Goal: Transaction & Acquisition: Register for event/course

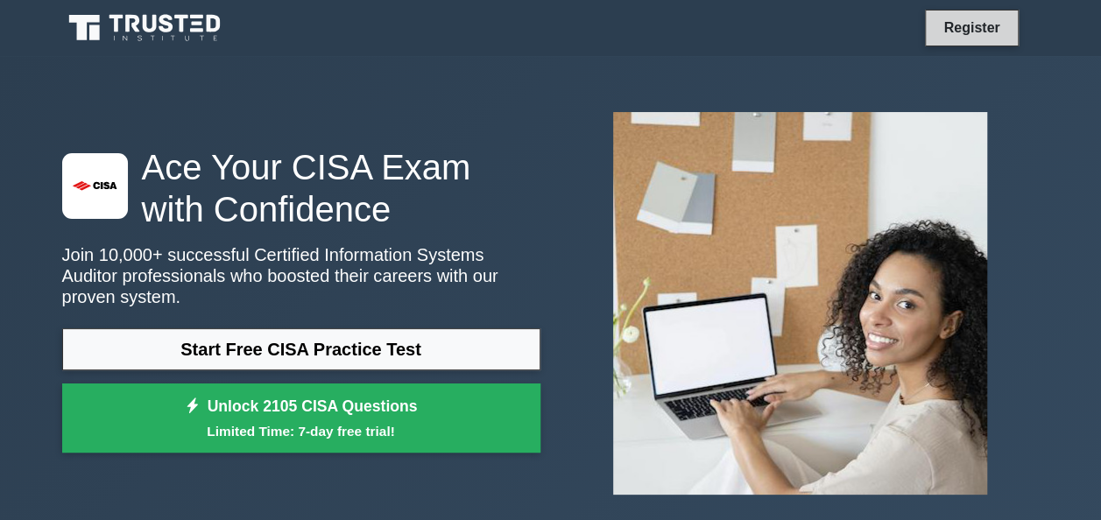
click at [975, 39] on link "Register" at bounding box center [971, 28] width 77 height 22
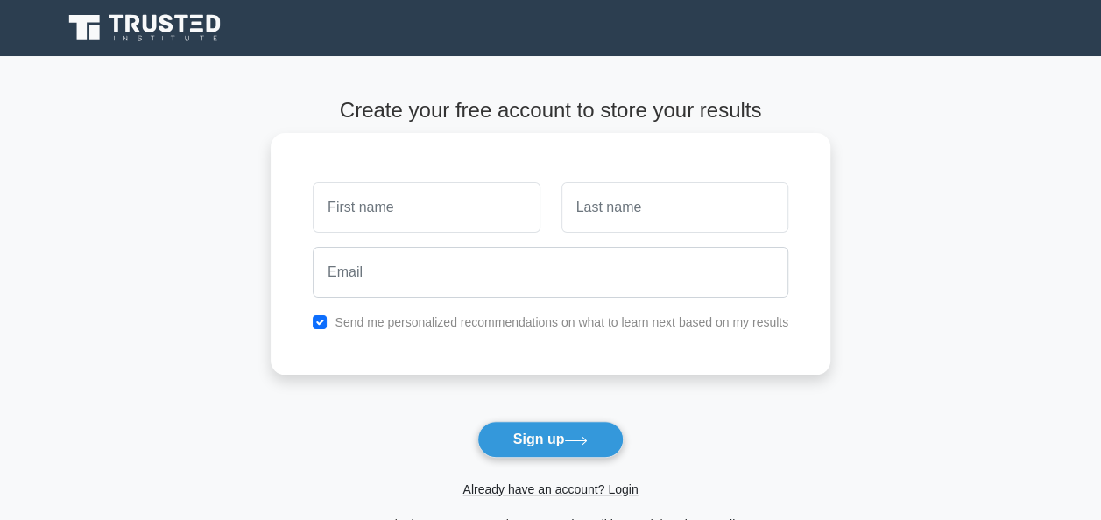
type input "m"
type input "[PERSON_NAME]"
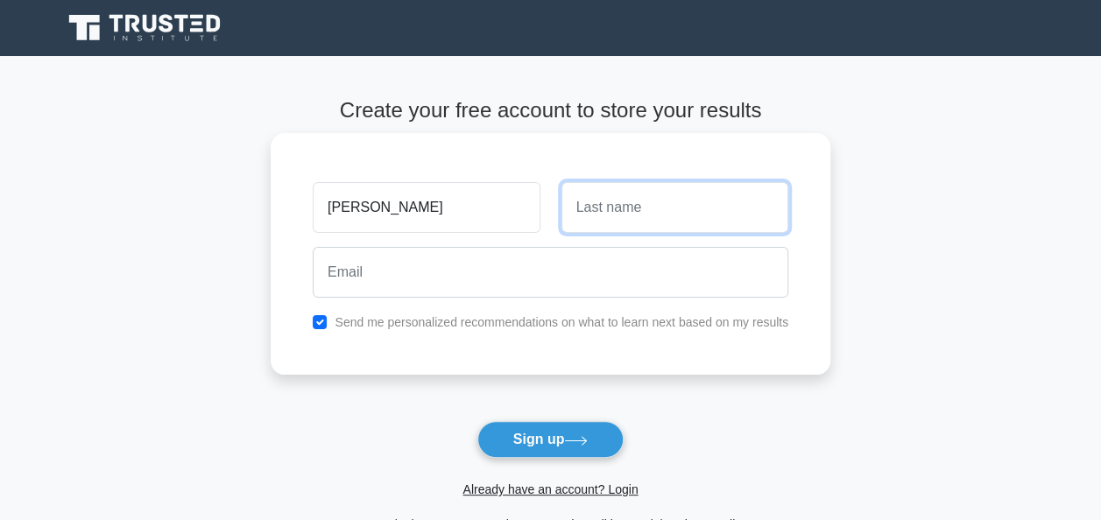
click at [597, 213] on input "text" at bounding box center [674, 207] width 227 height 51
type input "Mawulikplimi"
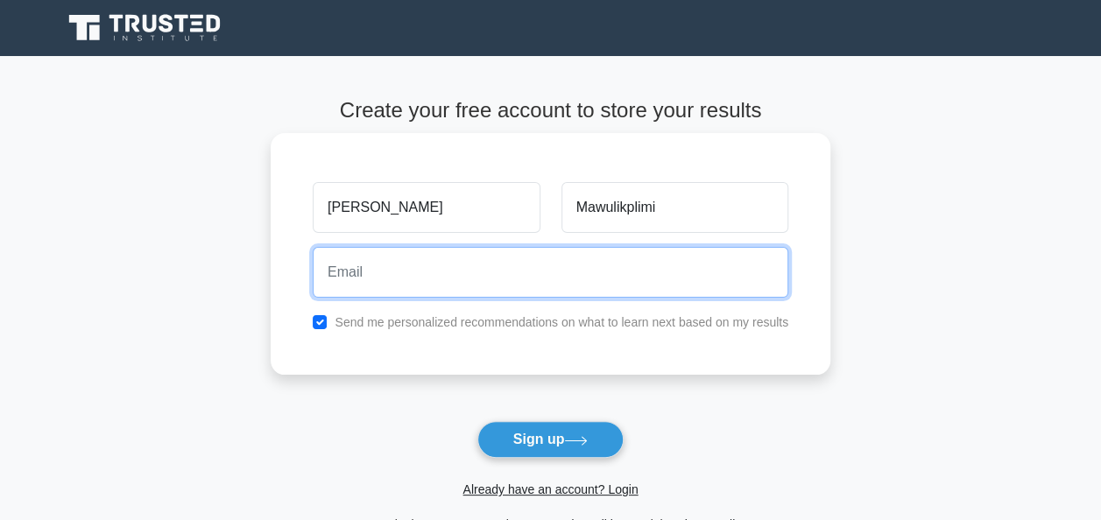
click at [468, 274] on input "email" at bounding box center [551, 272] width 476 height 51
click at [477, 421] on button "Sign up" at bounding box center [550, 439] width 147 height 37
click at [494, 289] on input "mawulimedin@.com" at bounding box center [551, 272] width 476 height 51
type input "m"
